Goal: Task Accomplishment & Management: Manage account settings

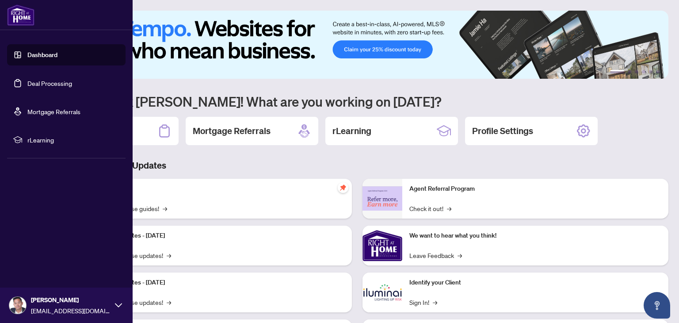
click at [27, 85] on link "Deal Processing" at bounding box center [49, 83] width 45 height 8
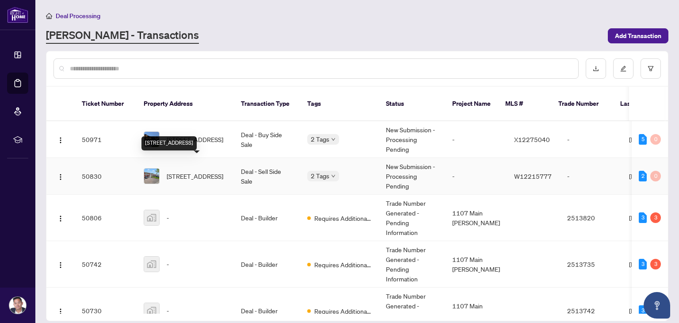
click at [201, 171] on span "[STREET_ADDRESS]" at bounding box center [195, 176] width 57 height 10
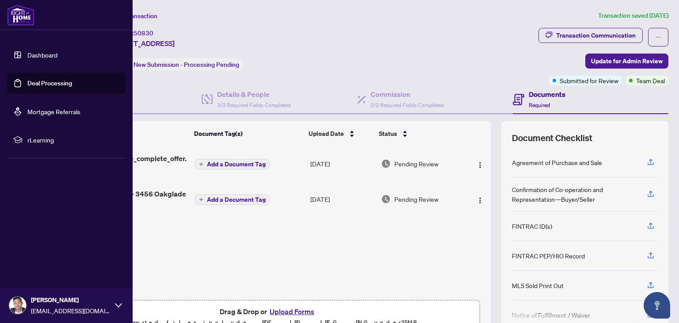
click at [27, 80] on link "Deal Processing" at bounding box center [49, 83] width 45 height 8
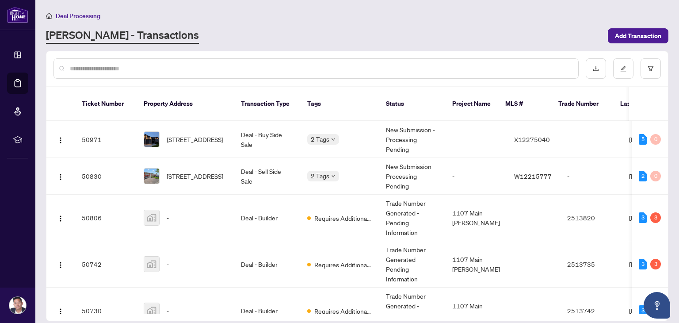
click at [150, 70] on input "text" at bounding box center [320, 69] width 501 height 10
type input "****"
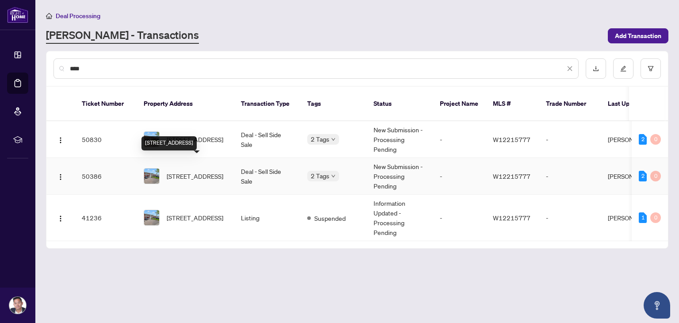
click at [185, 171] on span "[STREET_ADDRESS]" at bounding box center [195, 176] width 57 height 10
